Goal: Transaction & Acquisition: Purchase product/service

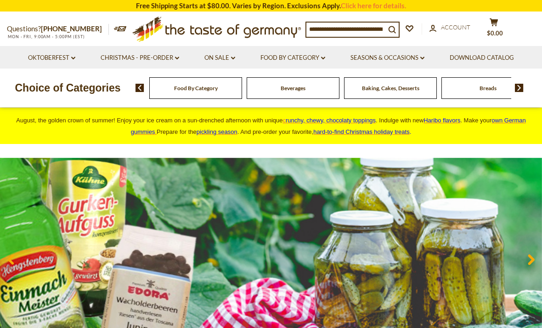
click at [325, 56] on link "Food By Category dropdown_arrow" at bounding box center [292, 58] width 65 height 10
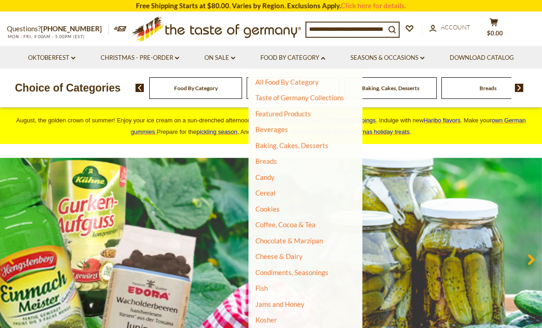
click at [175, 55] on link "Christmas - PRE-ORDER dropdown_arrow" at bounding box center [140, 58] width 79 height 10
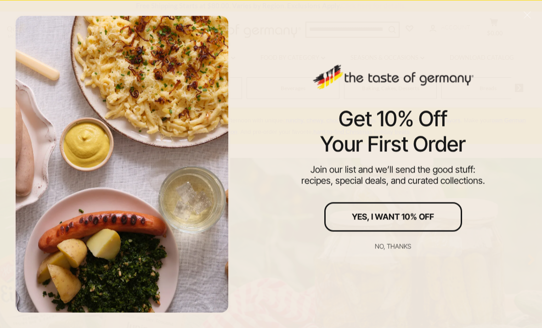
click at [398, 244] on div "No, thanks" at bounding box center [393, 246] width 36 height 6
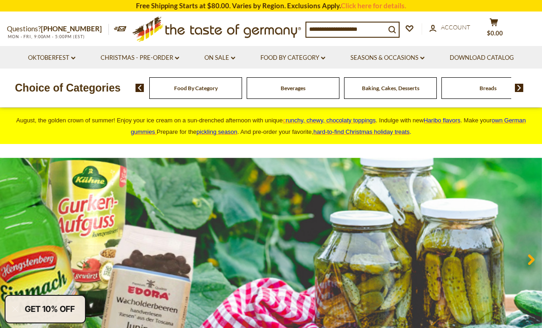
click at [323, 60] on link "Food By Category dropdown_arrow" at bounding box center [292, 58] width 65 height 10
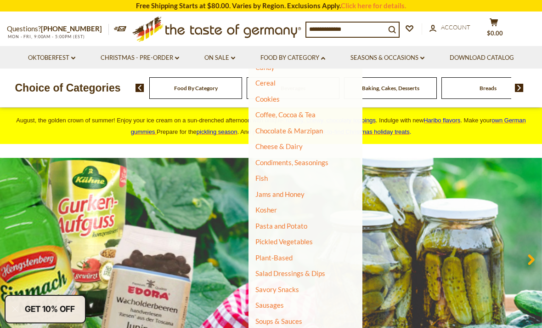
scroll to position [110, 0]
click at [295, 221] on link "Pasta and Potato" at bounding box center [281, 225] width 52 height 8
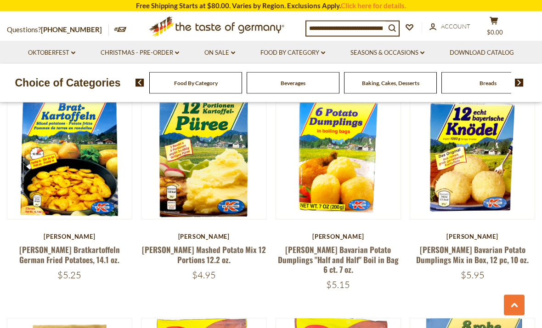
scroll to position [1139, 0]
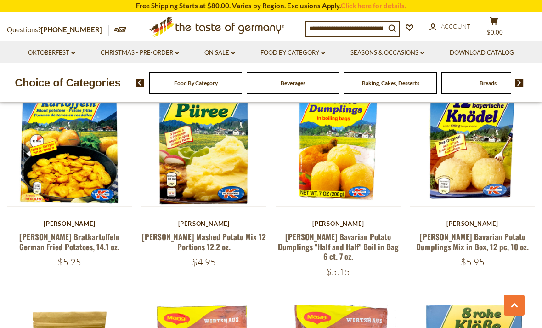
click at [61, 231] on link "[PERSON_NAME] Bratkartoffeln German Fried Potatoes, 14.1 oz." at bounding box center [69, 241] width 101 height 21
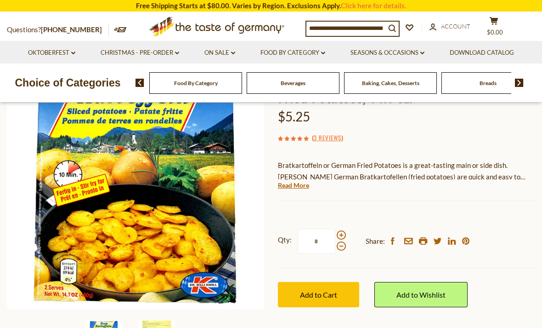
scroll to position [115, 0]
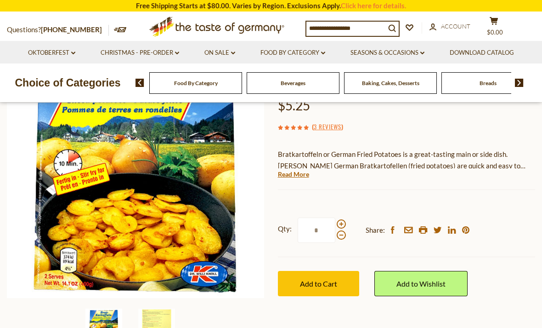
click at [342, 220] on span at bounding box center [341, 223] width 9 height 9
click at [335, 220] on input "*" at bounding box center [317, 229] width 38 height 25
type input "*"
click at [447, 125] on div "( 3 Reviews )" at bounding box center [406, 126] width 257 height 11
click at [293, 278] on button "Add to Cart" at bounding box center [318, 283] width 81 height 25
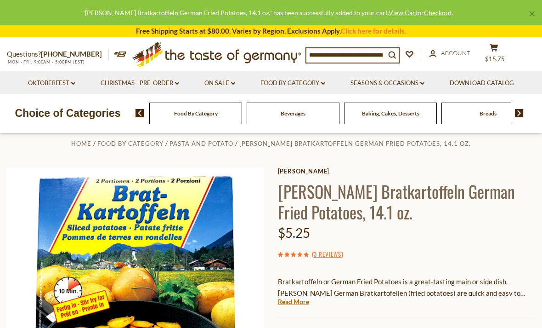
scroll to position [0, 0]
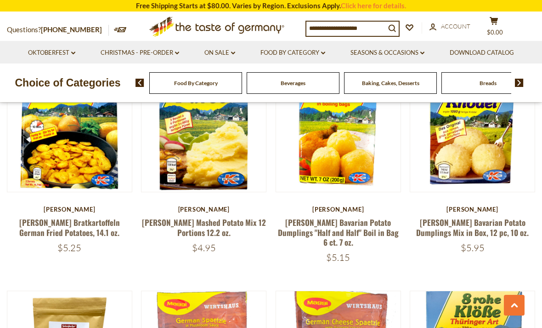
scroll to position [1146, 0]
